Goal: Find specific page/section: Find specific page/section

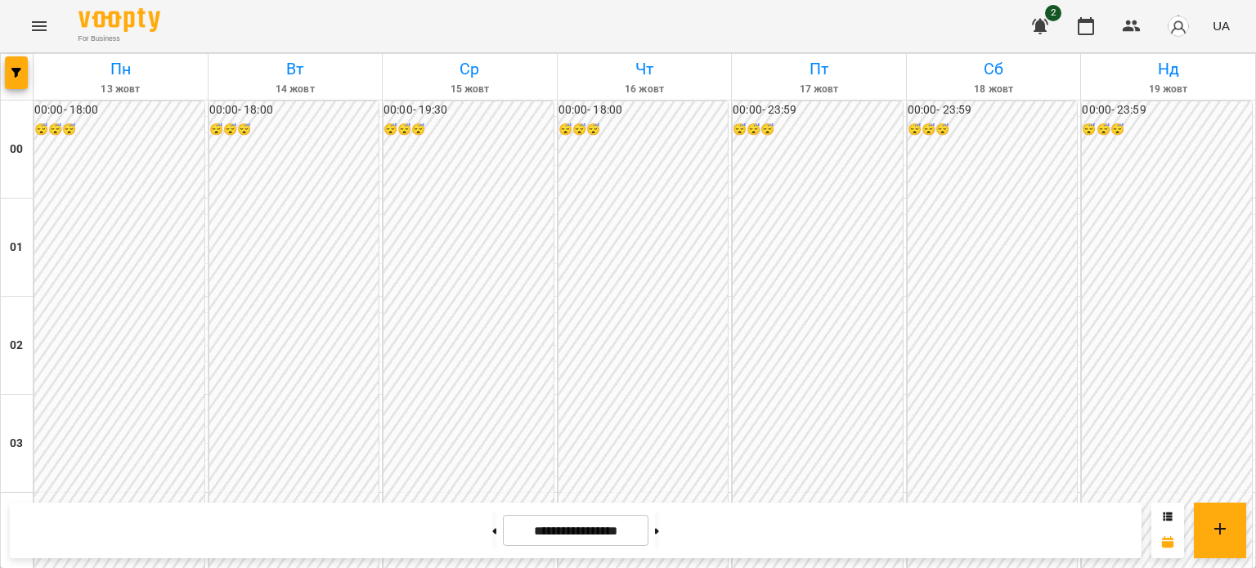
scroll to position [1961, 0]
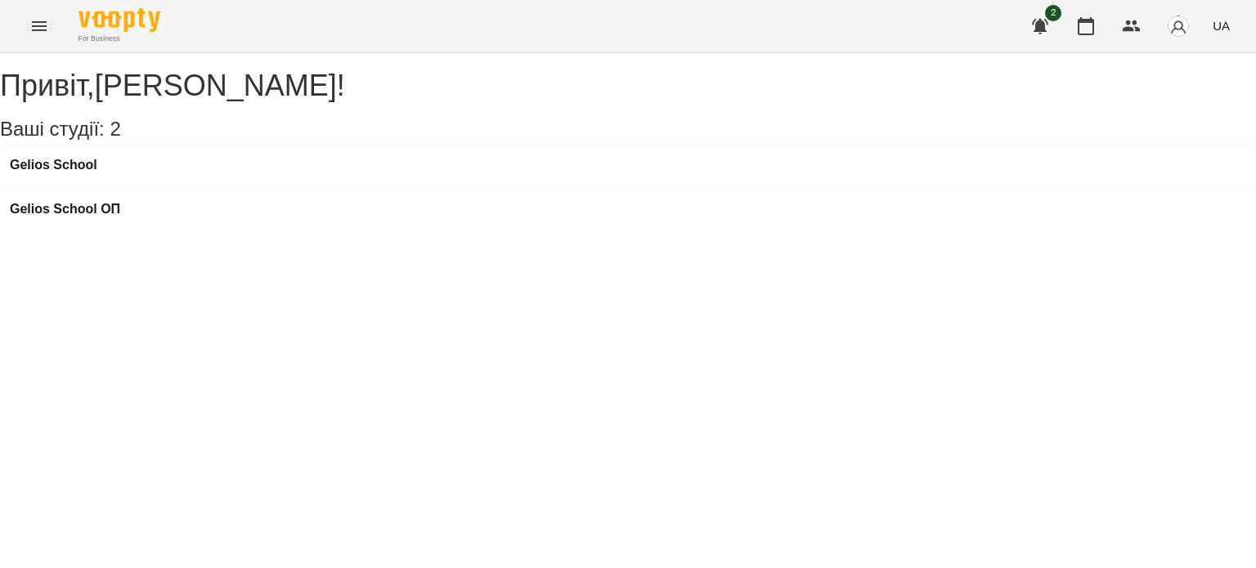
click at [34, 26] on icon "Menu" at bounding box center [39, 26] width 15 height 10
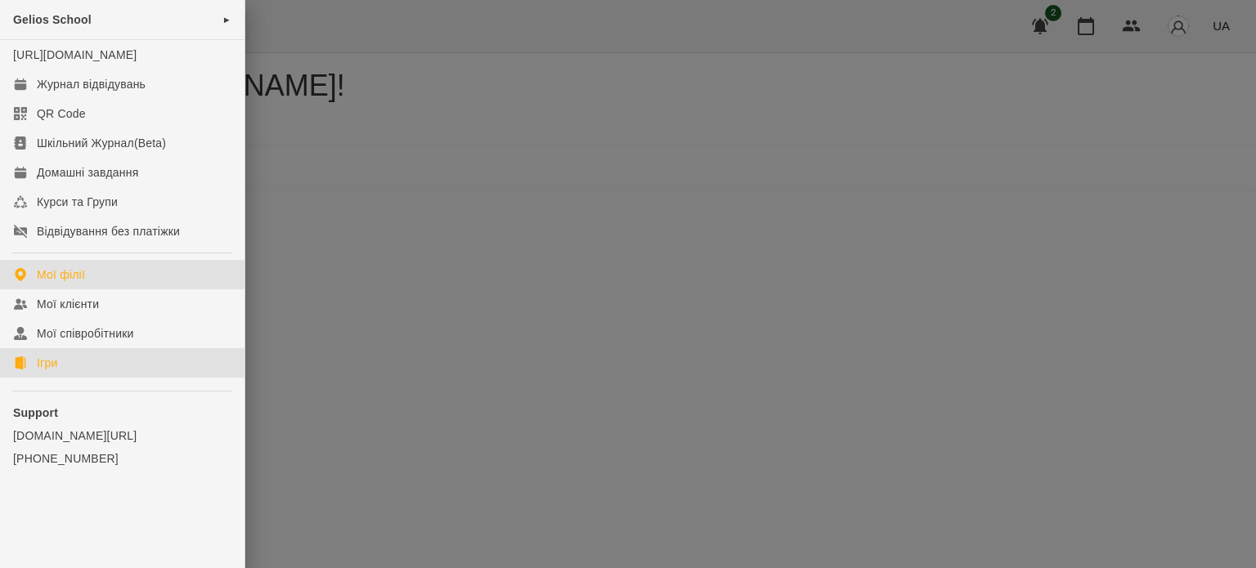
click at [36, 377] on link "Ігри" at bounding box center [122, 362] width 245 height 29
